Goal: Transaction & Acquisition: Purchase product/service

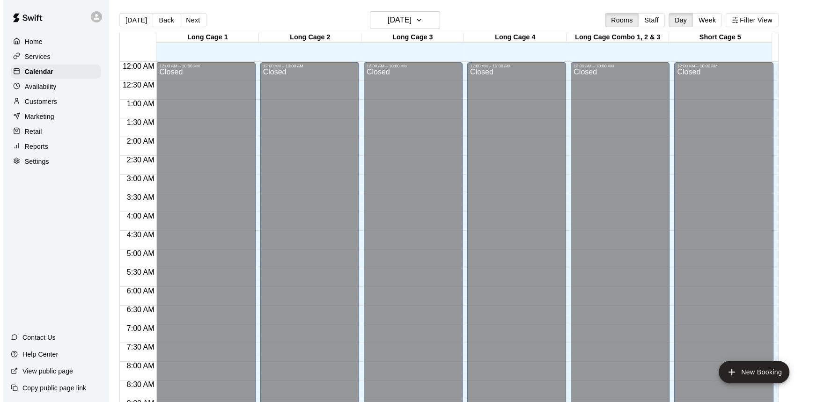
scroll to position [519, 0]
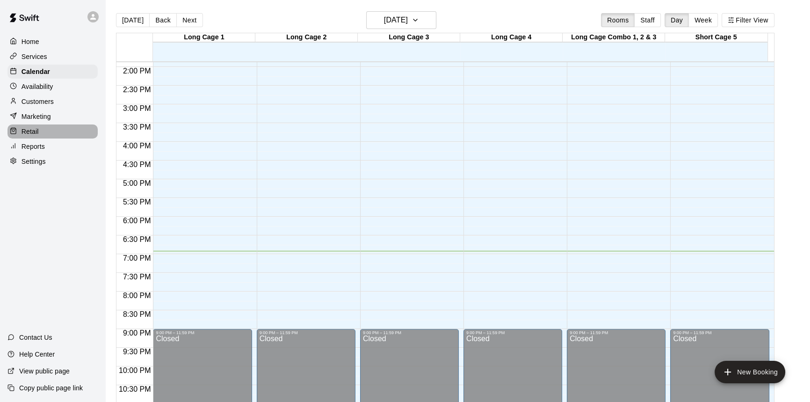
click at [50, 139] on div "Retail" at bounding box center [52, 131] width 90 height 14
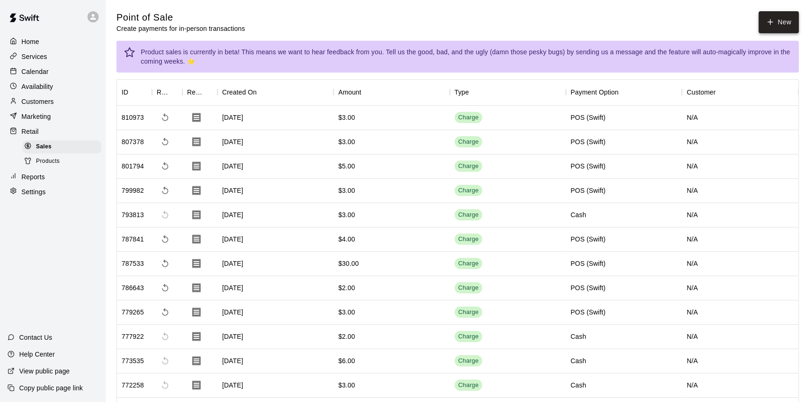
click at [778, 24] on button "New" at bounding box center [779, 22] width 40 height 22
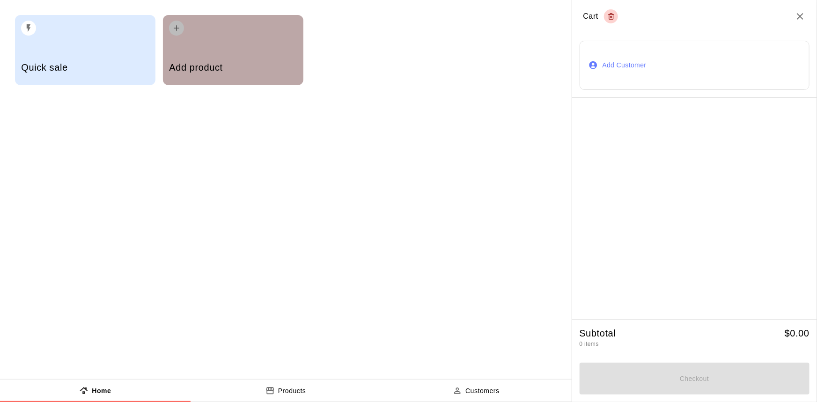
click at [241, 71] on h5 "Add product" at bounding box center [233, 67] width 128 height 13
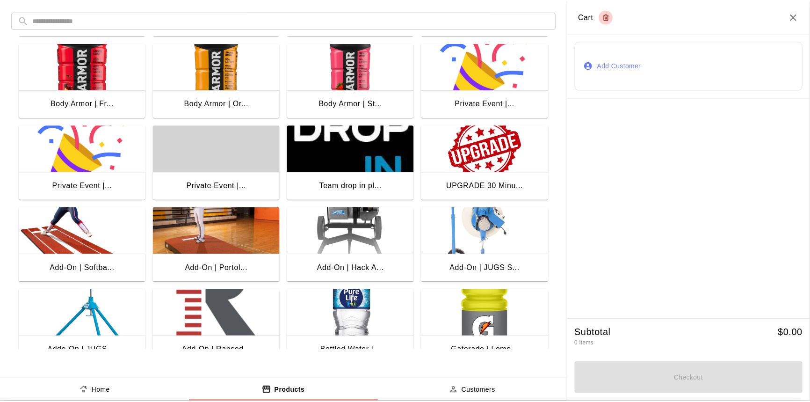
scroll to position [127, 0]
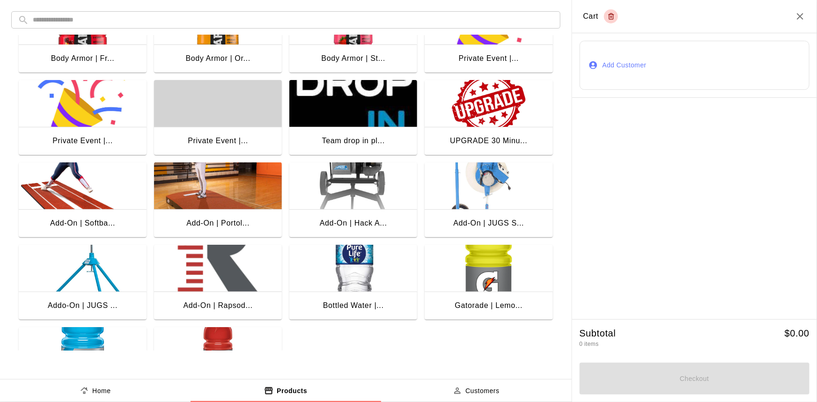
click at [285, 322] on div "Rapsodo | Profi... Armour Athletic... Armour Athletic... Armour Athletic... Bod…" at bounding box center [281, 155] width 541 height 494
click at [324, 287] on img "button" at bounding box center [353, 268] width 128 height 47
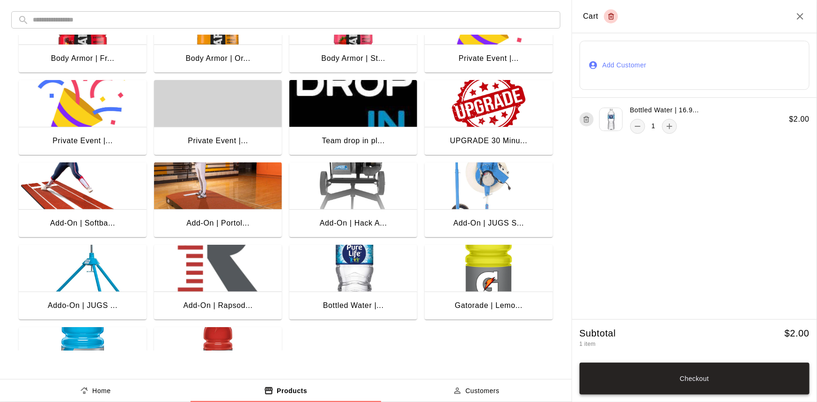
click at [645, 368] on button "Checkout" at bounding box center [694, 379] width 230 height 32
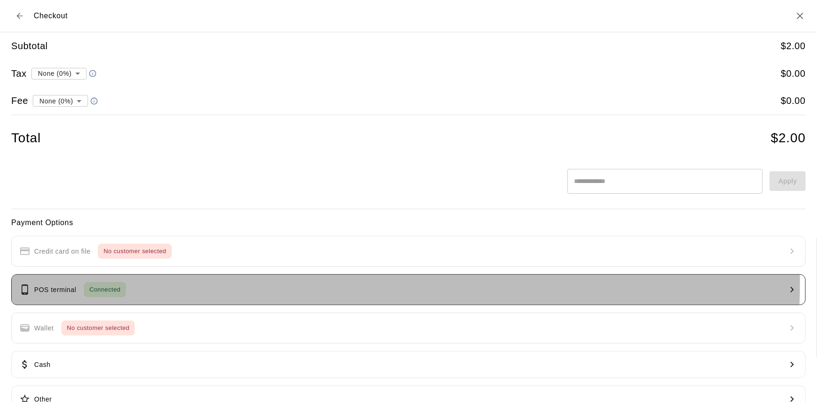
click at [219, 282] on button "POS terminal Connected" at bounding box center [408, 289] width 794 height 31
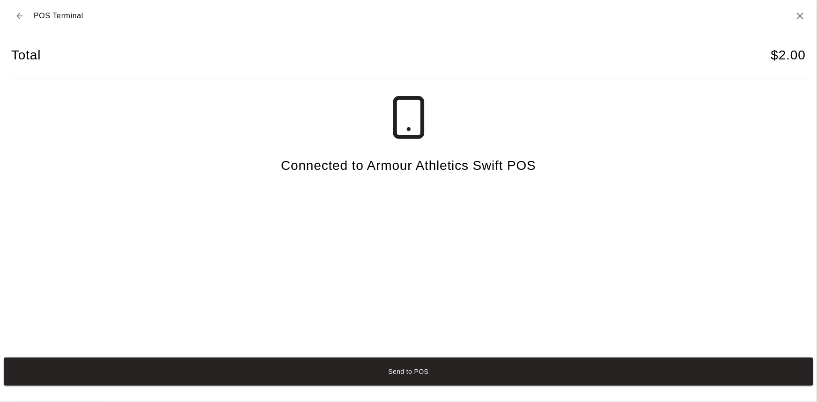
click at [405, 375] on button "Send to POS" at bounding box center [408, 372] width 809 height 28
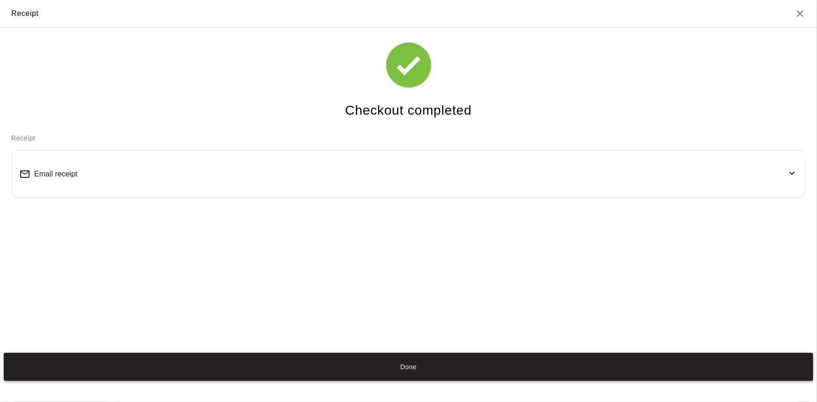
drag, startPoint x: 470, startPoint y: 367, endPoint x: 460, endPoint y: 372, distance: 11.3
click at [471, 365] on button "Done" at bounding box center [408, 367] width 809 height 28
